Goal: Find specific page/section: Find specific page/section

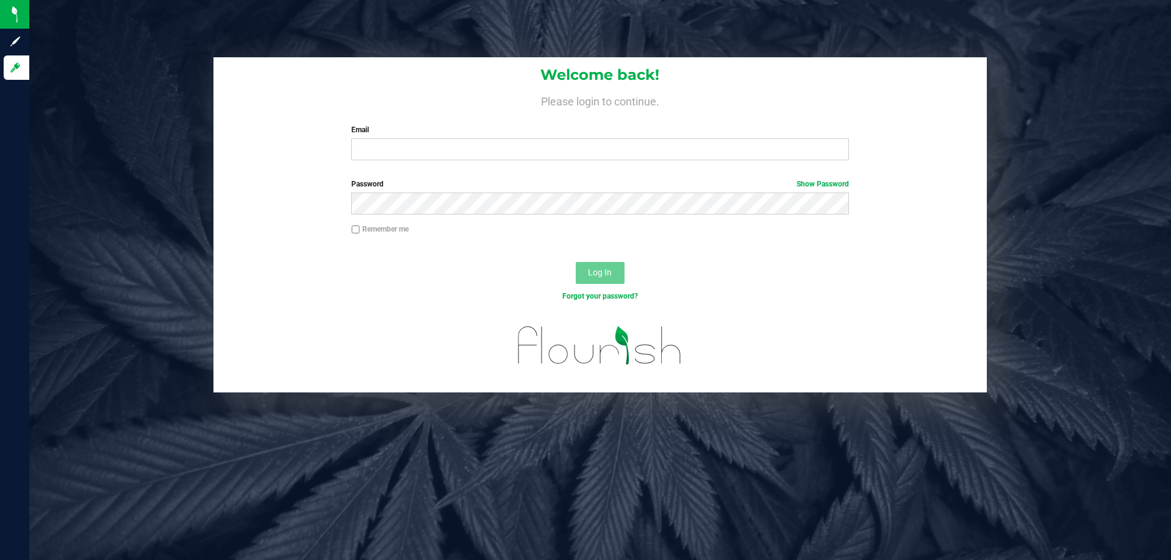
click at [414, 134] on label "Email" at bounding box center [599, 129] width 497 height 11
click at [414, 138] on input "Email" at bounding box center [599, 149] width 497 height 22
click at [418, 142] on input "Email" at bounding box center [599, 149] width 497 height 22
type input "[EMAIL_ADDRESS][DOMAIN_NAME]"
click at [576, 262] on button "Log In" at bounding box center [600, 273] width 49 height 22
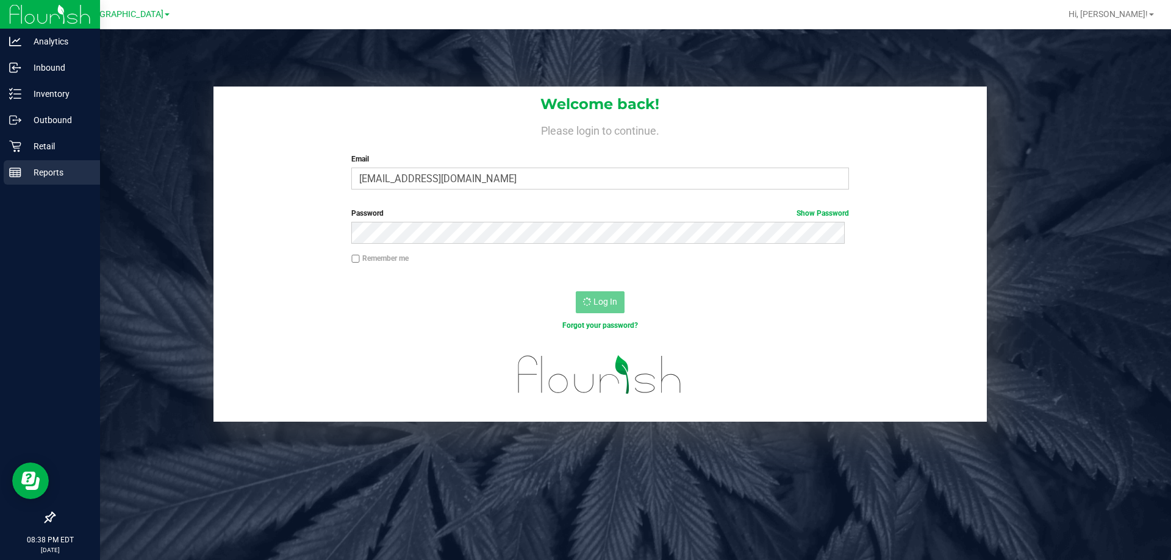
click at [46, 168] on p "Reports" at bounding box center [57, 172] width 73 height 15
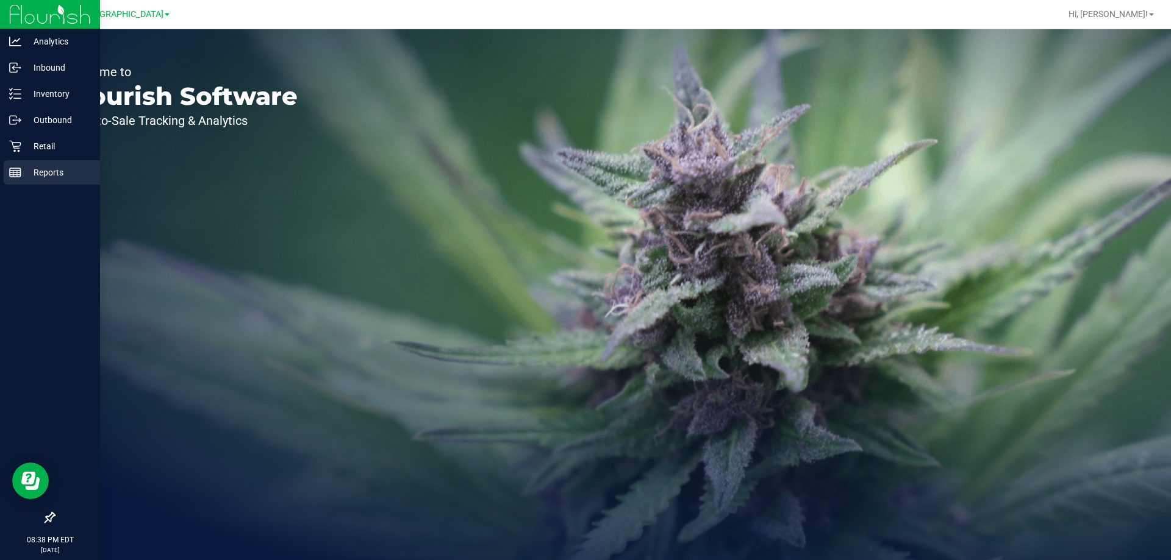
click at [15, 179] on div "Reports" at bounding box center [52, 172] width 96 height 24
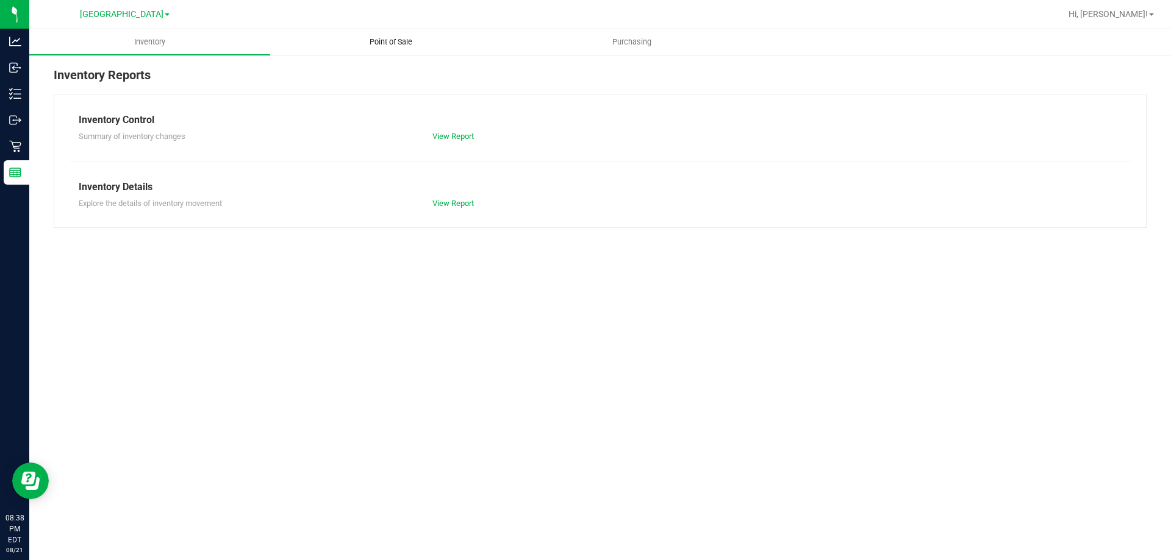
click at [398, 32] on uib-tab-heading "Point of Sale" at bounding box center [391, 42] width 240 height 24
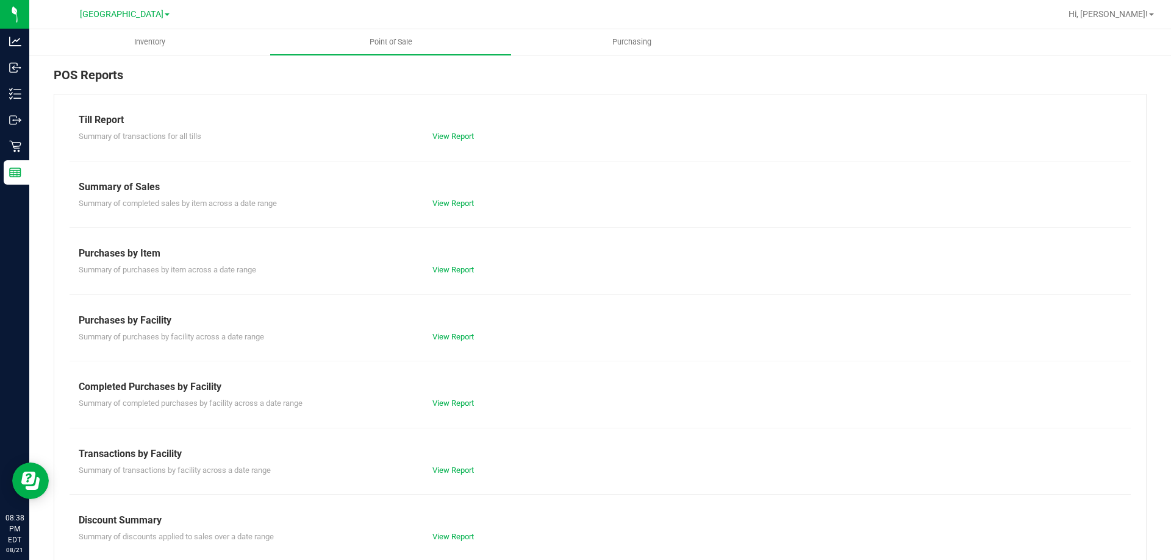
click at [448, 123] on div "Till Report" at bounding box center [600, 120] width 1043 height 15
click at [449, 129] on div "Summary of transactions for all tills View Report" at bounding box center [600, 134] width 1061 height 15
click at [449, 134] on link "View Report" at bounding box center [452, 136] width 41 height 9
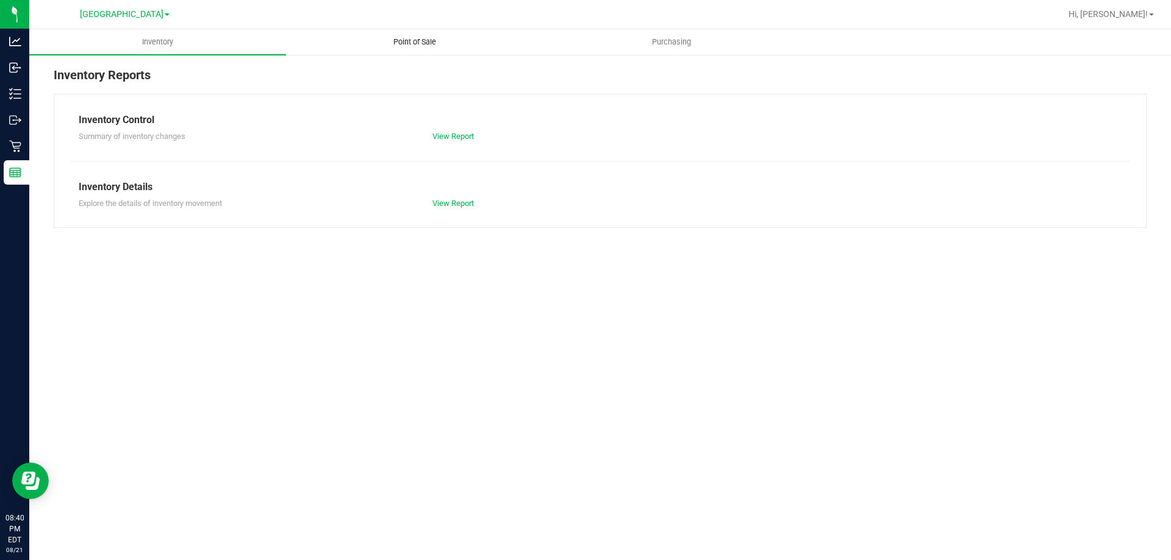
click at [419, 34] on uib-tab-heading "Point of Sale" at bounding box center [415, 42] width 256 height 24
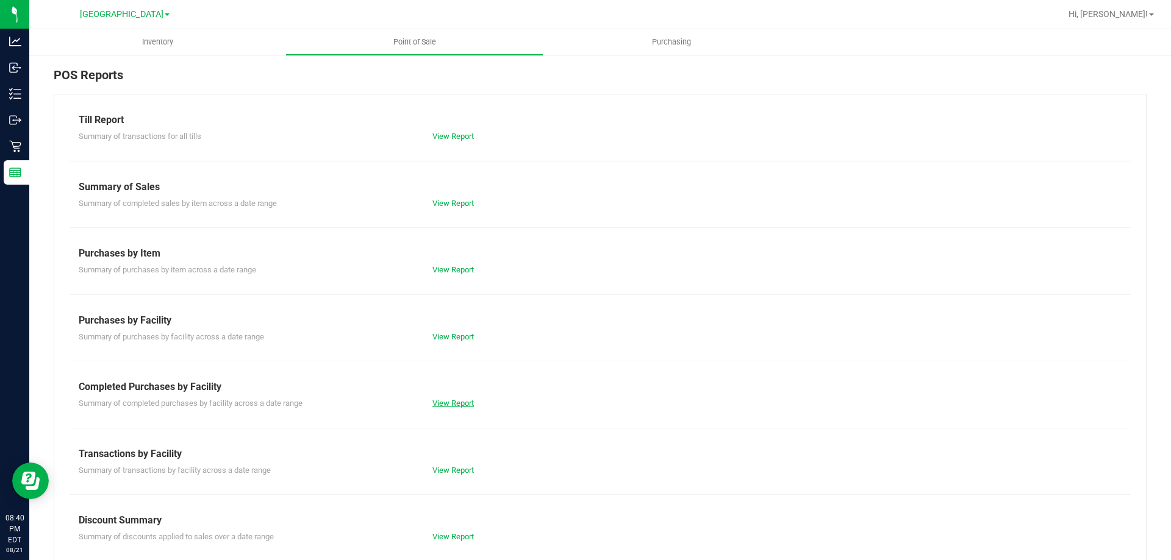
click at [443, 406] on link "View Report" at bounding box center [452, 403] width 41 height 9
